Goal: Task Accomplishment & Management: Use online tool/utility

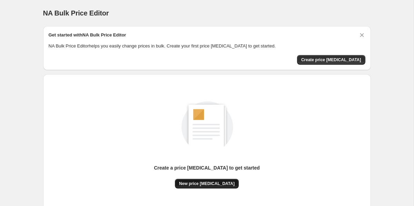
click at [208, 186] on span "New price change job" at bounding box center [206, 184] width 55 height 6
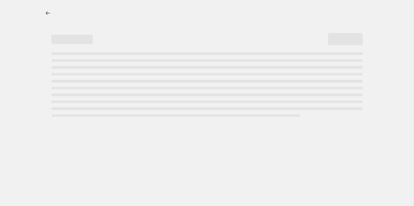
select select "percentage"
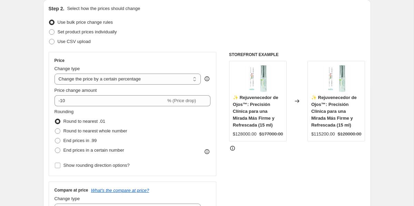
scroll to position [76, 0]
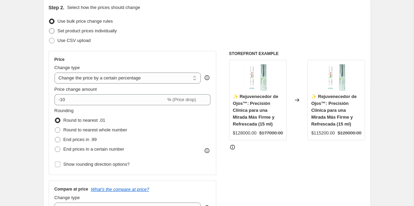
click at [95, 34] on label "Set product prices individually" at bounding box center [83, 31] width 68 height 10
click at [49, 29] on input "Set product prices individually" at bounding box center [49, 28] width 0 height 0
radio input "true"
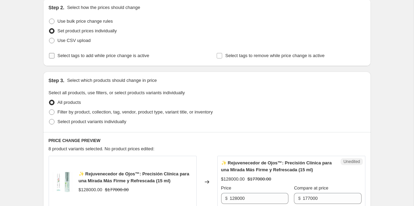
click at [87, 56] on span "Select tags to add while price change is active" at bounding box center [104, 55] width 92 height 5
click at [54, 56] on input "Select tags to add while price change is active" at bounding box center [52, 56] width 6 height 6
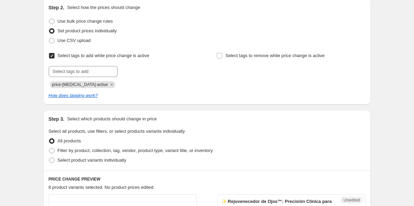
click at [87, 56] on span "Select tags to add while price change is active" at bounding box center [104, 55] width 92 height 5
click at [54, 56] on input "Select tags to add while price change is active" at bounding box center [52, 56] width 6 height 6
checkbox input "false"
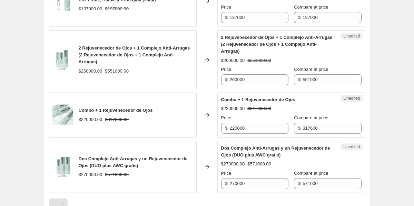
scroll to position [558, 0]
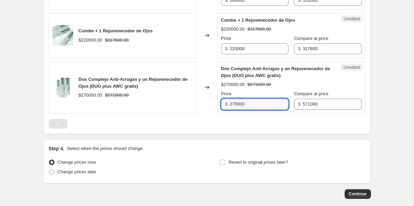
click at [267, 103] on input "270000" at bounding box center [259, 104] width 59 height 11
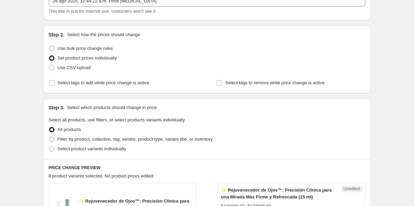
scroll to position [0, 0]
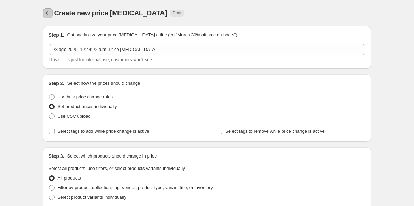
click at [48, 13] on icon "Price change jobs" at bounding box center [47, 13] width 7 height 7
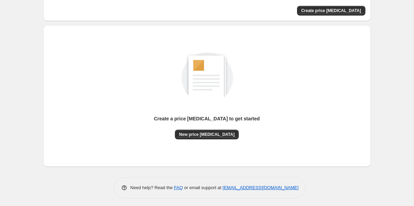
scroll to position [50, 0]
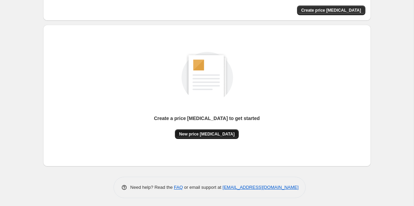
click at [212, 135] on span "New price change job" at bounding box center [206, 135] width 55 height 6
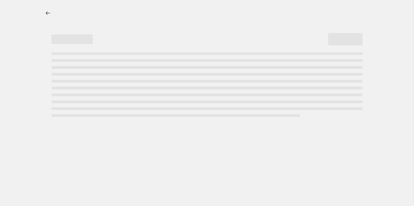
select select "percentage"
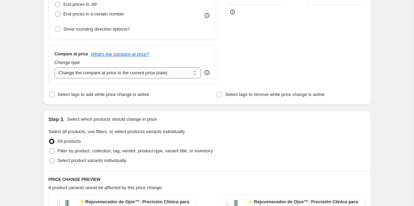
scroll to position [189, 0]
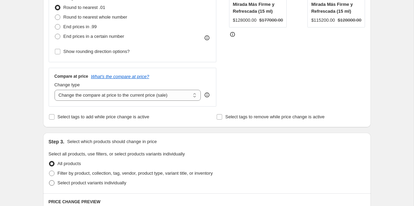
click at [115, 186] on span "Select product variants individually" at bounding box center [92, 183] width 69 height 7
click at [49, 181] on input "Select product variants individually" at bounding box center [49, 181] width 0 height 0
radio input "true"
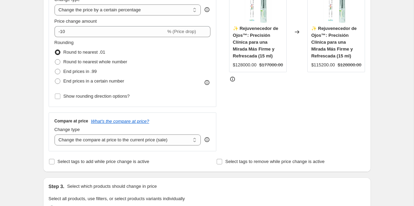
scroll to position [144, 0]
click at [152, 142] on select "Change the compare at price to the current price (sale) Change the compare at p…" at bounding box center [127, 140] width 146 height 11
click at [54, 135] on select "Change the compare at price to the current price (sale) Change the compare at p…" at bounding box center [127, 140] width 146 height 11
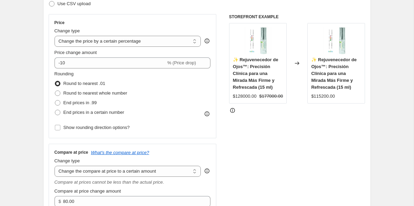
scroll to position [139, 0]
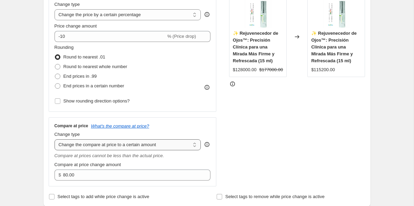
click at [194, 140] on select "Change the compare at price to the current price (sale) Change the compare at p…" at bounding box center [127, 145] width 146 height 11
click at [54, 140] on select "Change the compare at price to the current price (sale) Change the compare at p…" at bounding box center [127, 145] width 146 height 11
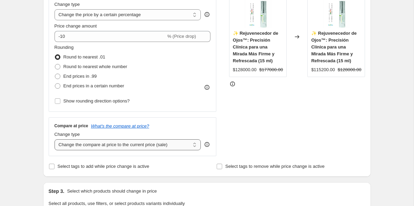
click at [188, 142] on select "Change the compare at price to the current price (sale) Change the compare at p…" at bounding box center [127, 145] width 146 height 11
click at [54, 140] on select "Change the compare at price to the current price (sale) Change the compare at p…" at bounding box center [127, 145] width 146 height 11
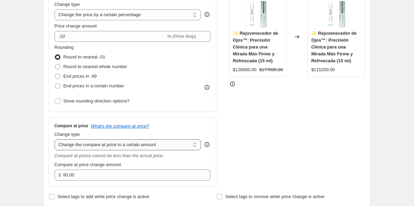
click at [185, 145] on select "Change the compare at price to the current price (sale) Change the compare at p…" at bounding box center [127, 145] width 146 height 11
select select "ep"
click at [54, 140] on select "Change the compare at price to the current price (sale) Change the compare at p…" at bounding box center [127, 145] width 146 height 11
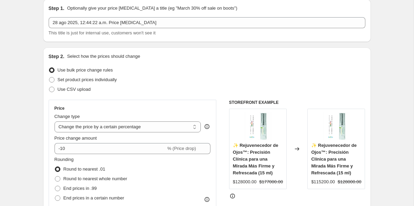
scroll to position [26, 0]
click at [101, 85] on label "Set product prices individually" at bounding box center [83, 81] width 68 height 10
click at [49, 78] on input "Set product prices individually" at bounding box center [49, 78] width 0 height 0
radio input "true"
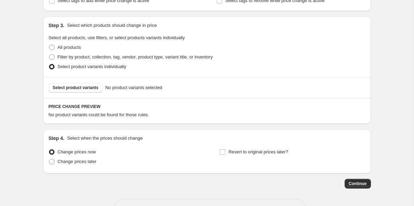
scroll to position [133, 0]
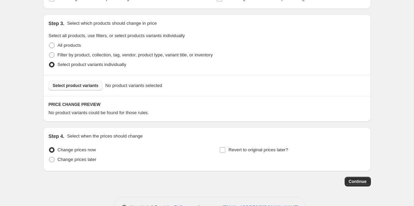
click at [93, 89] on button "Select product variants" at bounding box center [76, 86] width 54 height 10
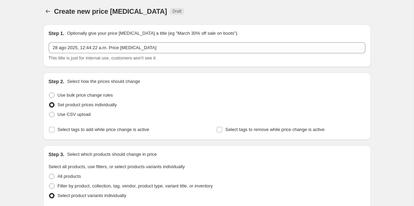
scroll to position [0, 0]
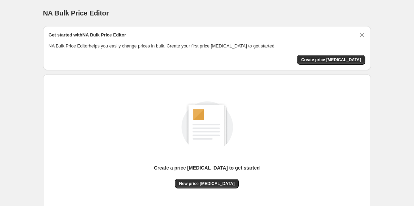
scroll to position [52, 0]
click at [214, 184] on span "New price [MEDICAL_DATA]" at bounding box center [206, 184] width 55 height 6
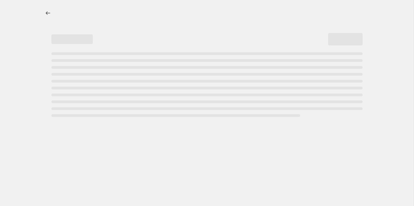
select select "percentage"
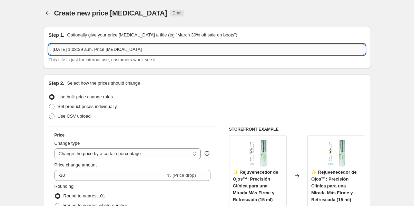
click at [117, 53] on input "[DATE] 1:08:39 a.m. Price [MEDICAL_DATA]" at bounding box center [207, 49] width 316 height 11
type input "RO"
click at [73, 106] on span "Set product prices individually" at bounding box center [87, 106] width 59 height 5
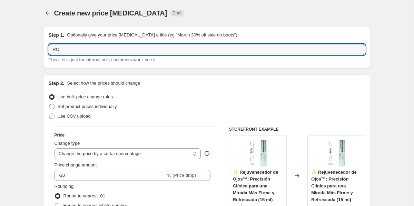
click at [49, 104] on input "Set product prices individually" at bounding box center [49, 104] width 0 height 0
radio input "true"
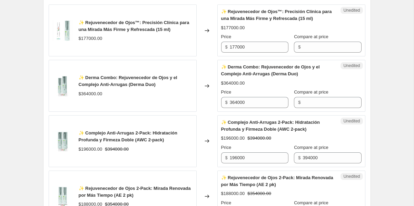
scroll to position [228, 0]
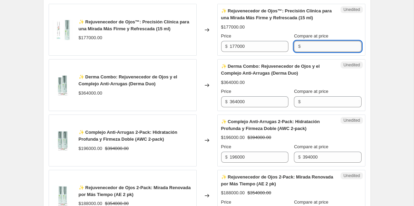
click at [316, 47] on input "Compare at price" at bounding box center [331, 46] width 59 height 11
paste input "128000"
type input "128000"
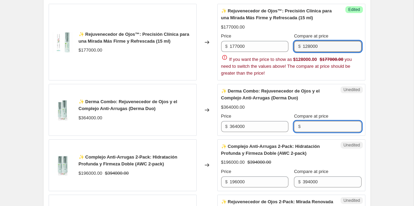
click at [312, 124] on input "Compare at price" at bounding box center [331, 126] width 59 height 11
paste input "137000"
type input "137000"
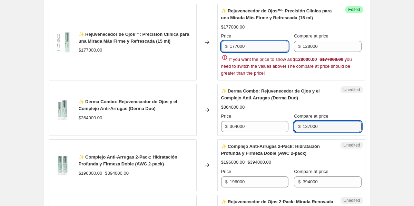
click at [267, 52] on input "177000" at bounding box center [259, 46] width 59 height 11
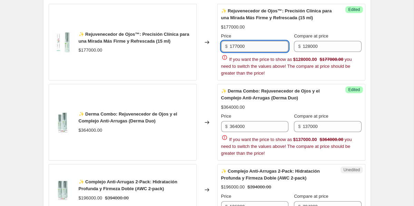
click at [267, 52] on input "177000" at bounding box center [259, 46] width 59 height 11
type input "128000"
click at [325, 48] on input "128000" at bounding box center [331, 46] width 59 height 11
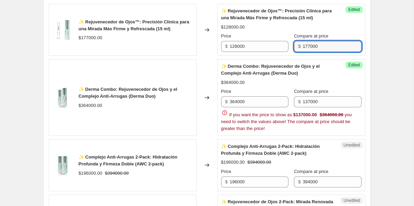
type input "177000"
click at [279, 77] on div "✨ Derma Combo: Rejuvenecedor de Ojos y el Complejo Anti-Arrugas (Derma Duo) $36…" at bounding box center [291, 97] width 140 height 69
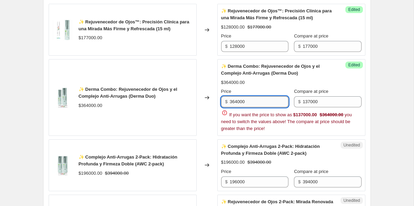
click at [257, 103] on input "364000" at bounding box center [259, 102] width 59 height 11
type input "137000"
click at [323, 102] on input "137000" at bounding box center [331, 102] width 59 height 11
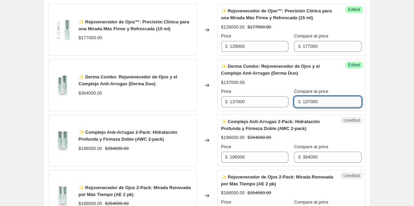
paste input "364"
type input "364000"
click at [320, 120] on span "✨ Complejo Anti-Arrugas 2-Pack: Hidratación Profunda y Firmeza Doble (AWC 2-pac…" at bounding box center [270, 125] width 99 height 12
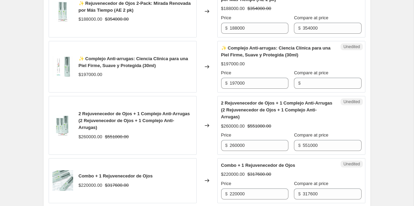
scroll to position [415, 0]
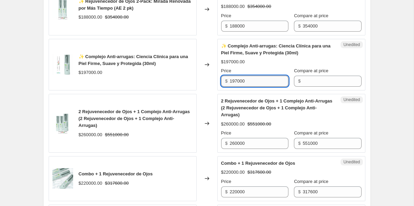
click at [257, 80] on input "197000" at bounding box center [259, 81] width 59 height 11
click at [312, 85] on input "Compare at price" at bounding box center [331, 81] width 59 height 11
type input "197000"
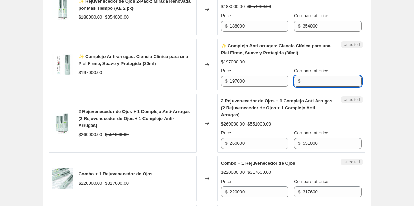
paste input "197000"
type input "197000"
click at [261, 83] on input "197000" at bounding box center [259, 81] width 59 height 11
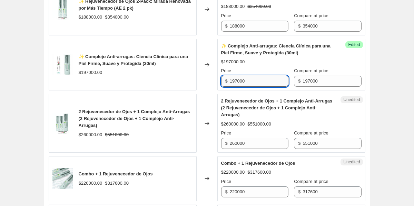
click at [263, 81] on input "197000" at bounding box center [259, 81] width 59 height 11
paste input "3"
type input "137000"
click at [260, 62] on div "$197000.00" at bounding box center [291, 62] width 140 height 7
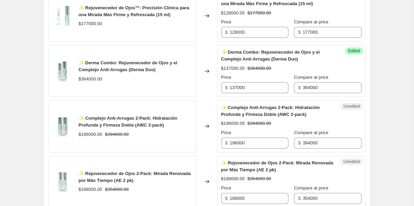
scroll to position [244, 0]
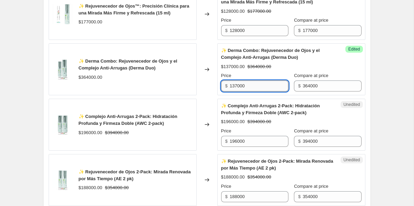
click at [243, 81] on input "137000" at bounding box center [259, 86] width 59 height 11
paste input "90"
type input "190000"
click at [214, 75] on div "Changed to" at bounding box center [206, 69] width 21 height 52
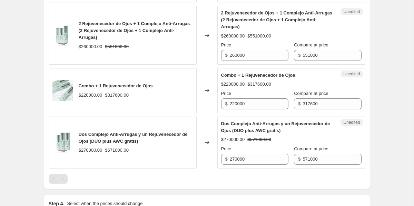
scroll to position [593, 0]
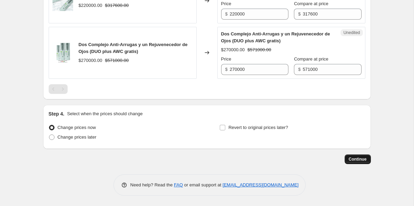
click at [355, 160] on span "Continue" at bounding box center [357, 160] width 18 height 6
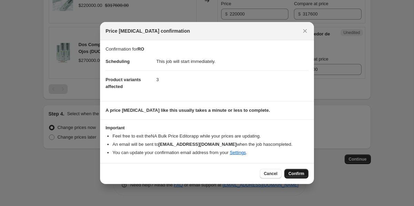
click at [297, 173] on span "Confirm" at bounding box center [296, 174] width 16 height 6
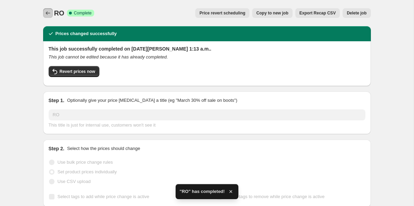
click at [49, 16] on icon "Price change jobs" at bounding box center [47, 13] width 7 height 7
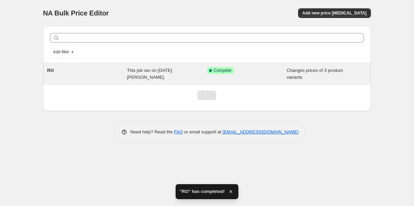
click at [77, 68] on div "RO" at bounding box center [87, 74] width 80 height 14
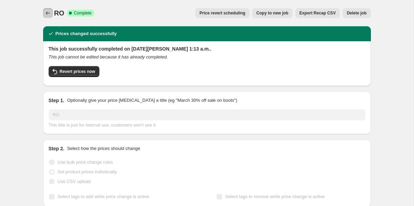
click at [44, 13] on icon "Price change jobs" at bounding box center [47, 13] width 7 height 7
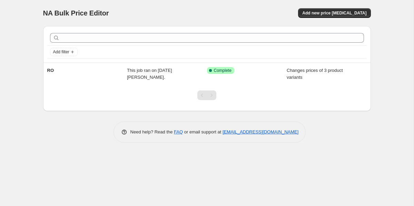
click at [18, 144] on div "NA Bulk Price Editor. This page is ready NA Bulk Price Editor Add new price cha…" at bounding box center [206, 103] width 413 height 206
